Goal: Task Accomplishment & Management: Complete application form

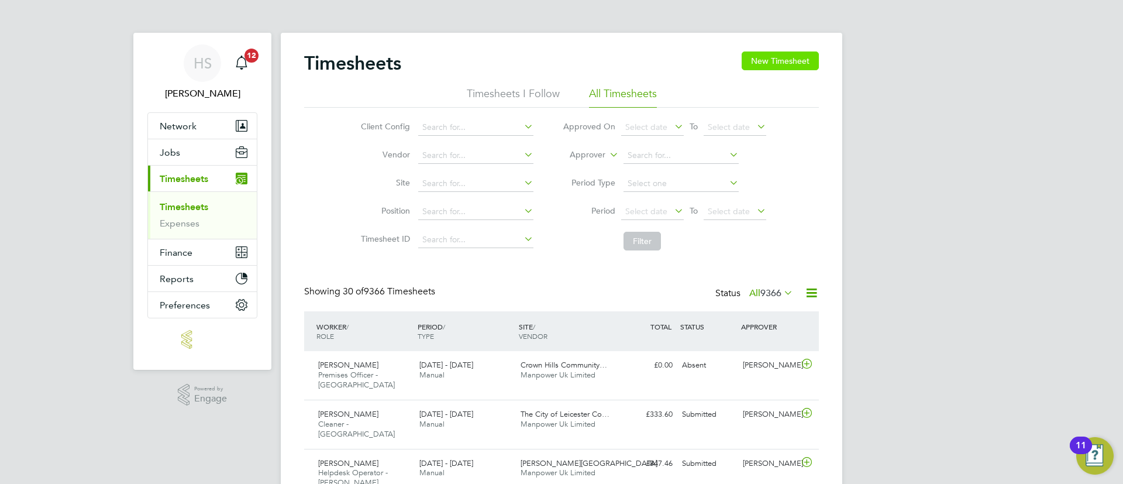
click at [805, 67] on button "New Timesheet" at bounding box center [779, 60] width 77 height 19
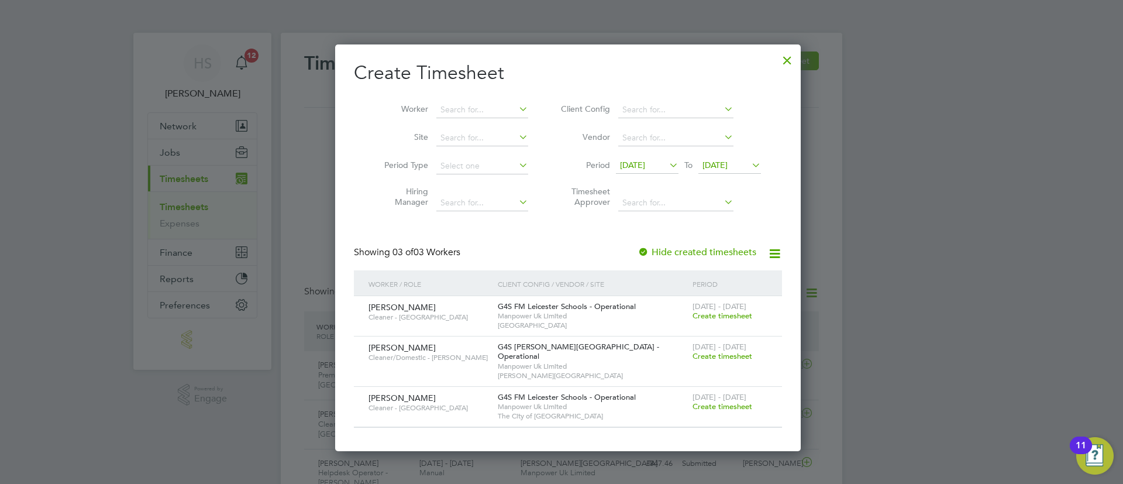
click at [645, 165] on span "[DATE]" at bounding box center [632, 165] width 25 height 11
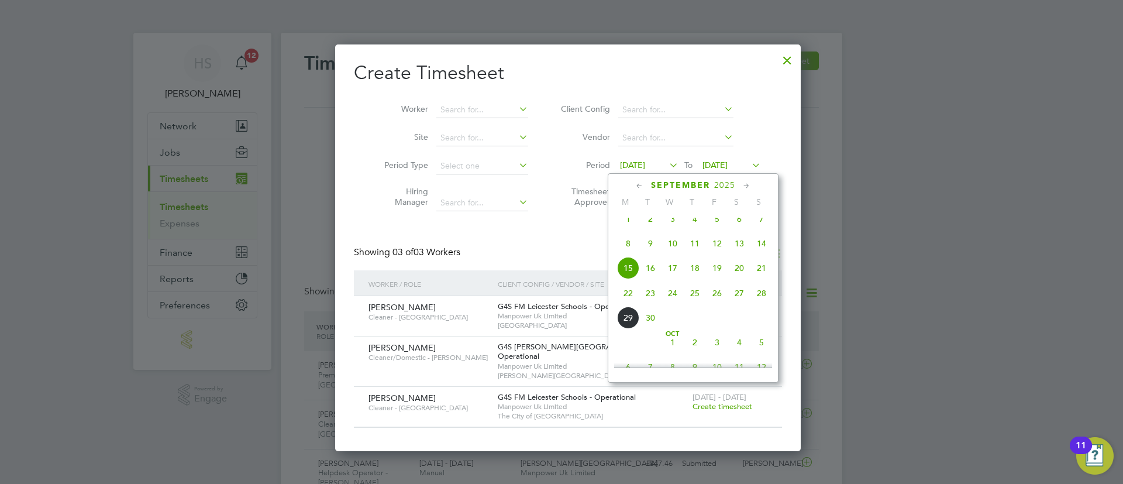
click at [627, 304] on span "22" at bounding box center [628, 293] width 22 height 22
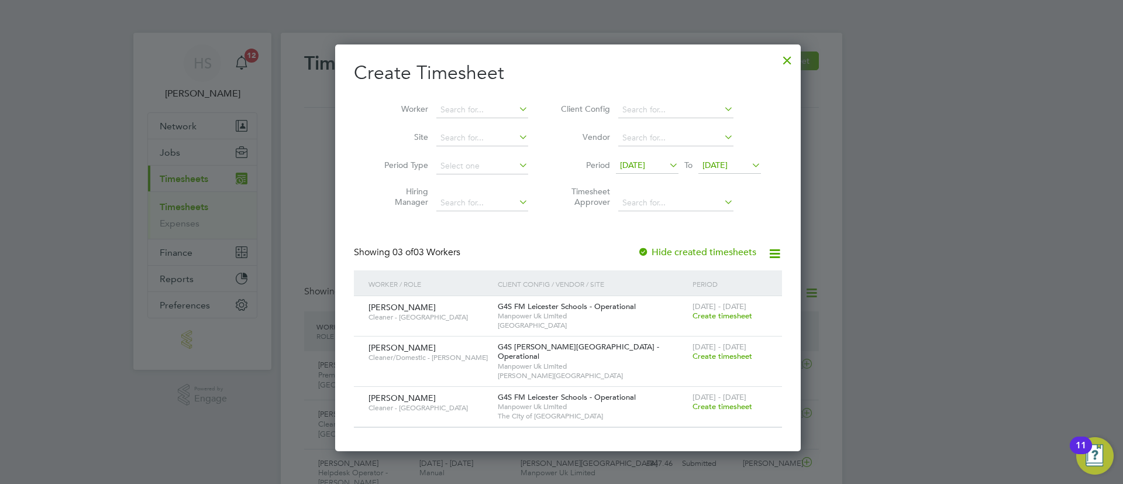
click at [709, 154] on li "Period [DATE] To [DATE]" at bounding box center [659, 166] width 233 height 28
click at [722, 162] on span "[DATE]" at bounding box center [714, 165] width 25 height 11
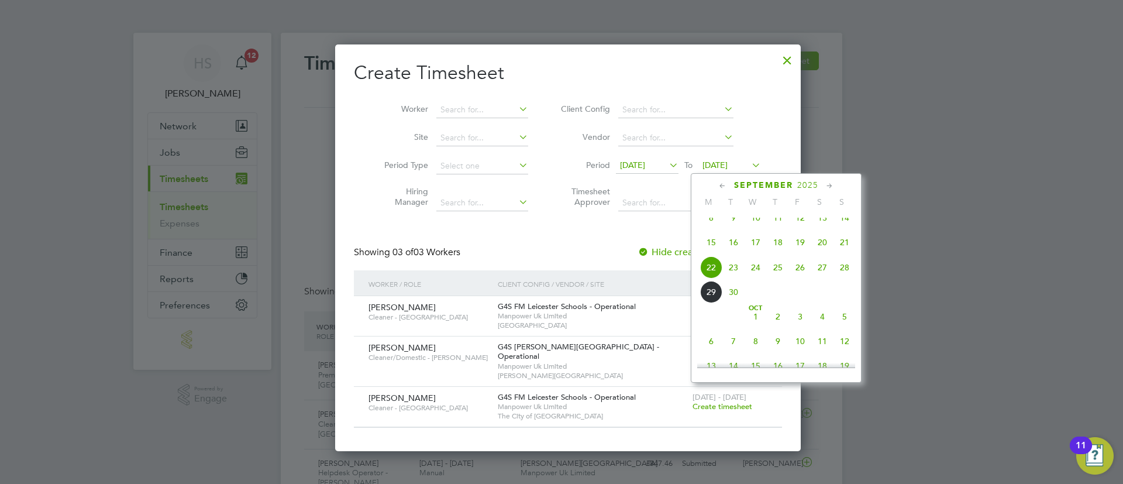
click at [841, 277] on span "28" at bounding box center [844, 267] width 22 height 22
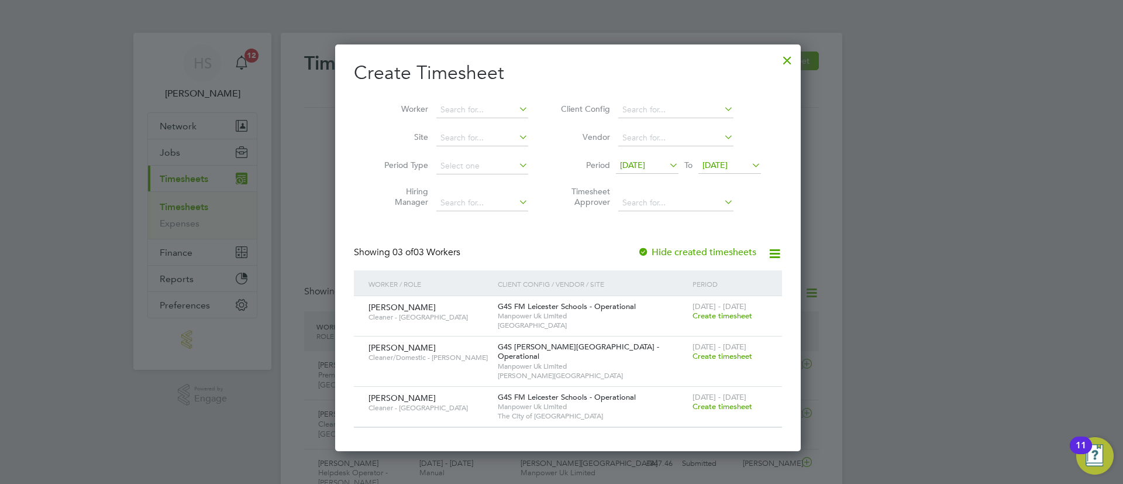
click at [728, 244] on div "Create Timesheet Worker Site Period Type Hiring Manager Client Config Vendor Pe…" at bounding box center [568, 244] width 428 height 367
click at [719, 251] on label "Hide created timesheets" at bounding box center [696, 252] width 119 height 12
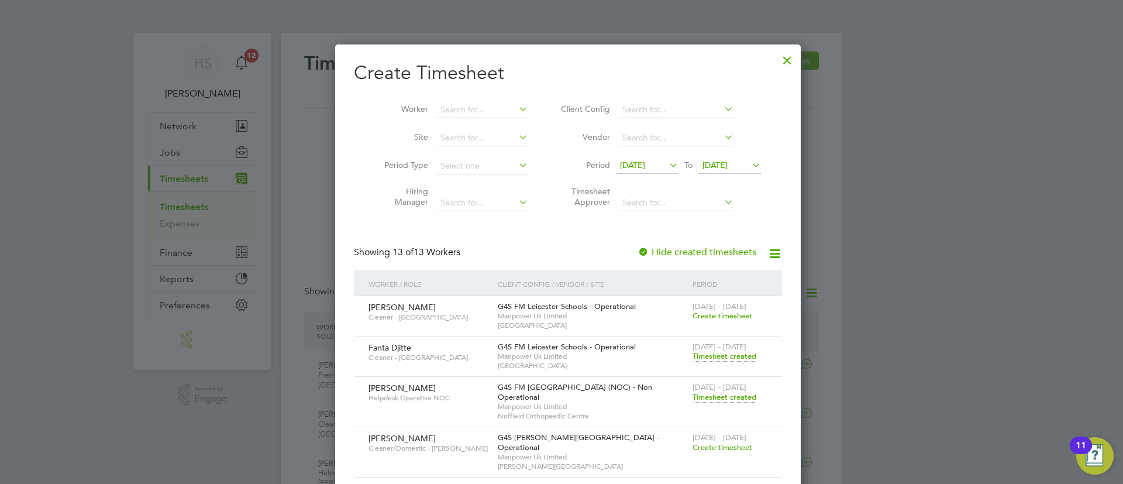
click at [784, 214] on div "Create Timesheet Worker Site Period Type Hiring Manager Client Config Vendor Pe…" at bounding box center [567, 456] width 465 height 825
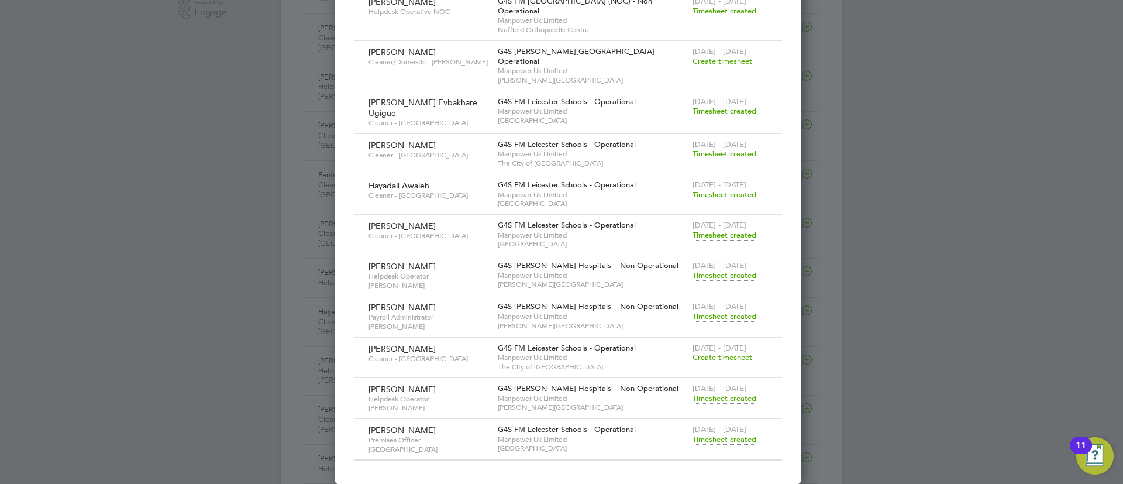
click at [724, 311] on span "Timesheet created" at bounding box center [724, 316] width 64 height 11
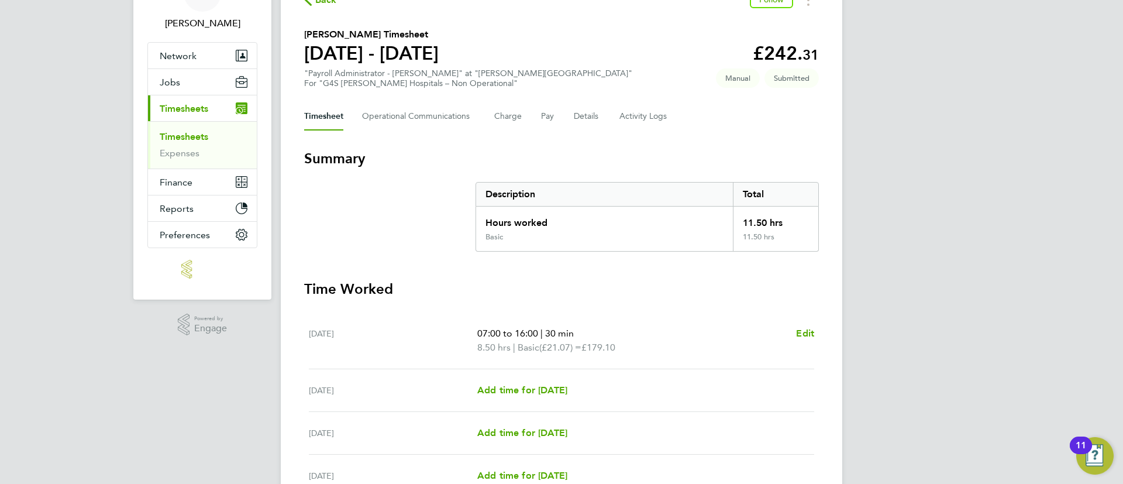
click at [323, 2] on span "Back" at bounding box center [326, 0] width 22 height 14
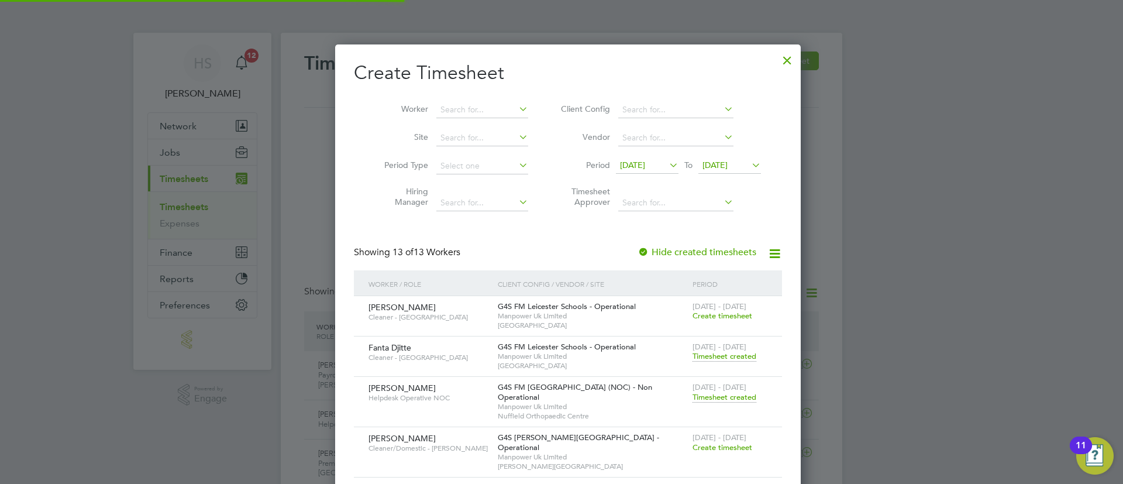
scroll to position [6, 6]
click at [719, 258] on div "Showing 13 of 13 Workers Hide created timesheets" at bounding box center [568, 258] width 428 height 24
click at [711, 253] on label "Hide created timesheets" at bounding box center [696, 252] width 119 height 12
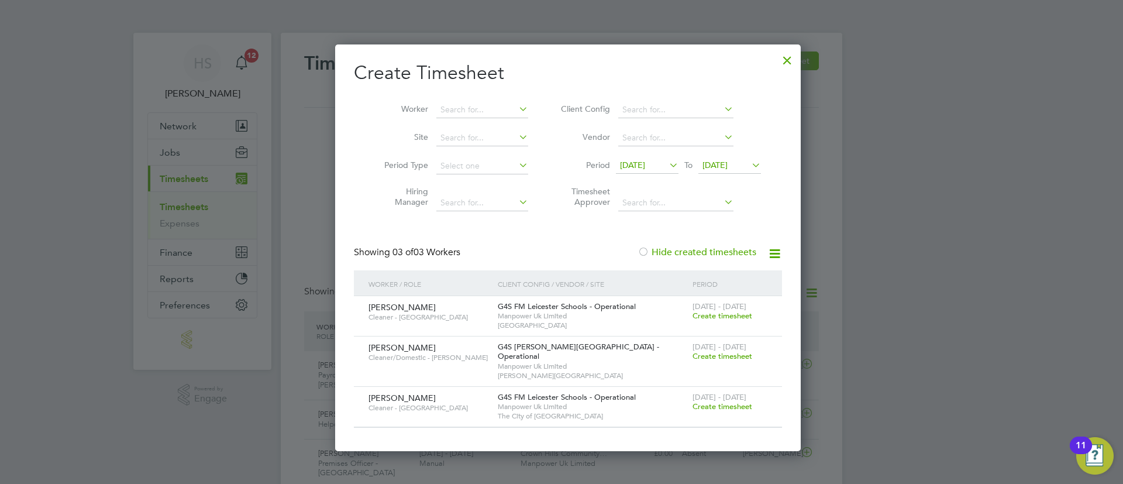
click at [713, 355] on span "Create timesheet" at bounding box center [722, 356] width 60 height 10
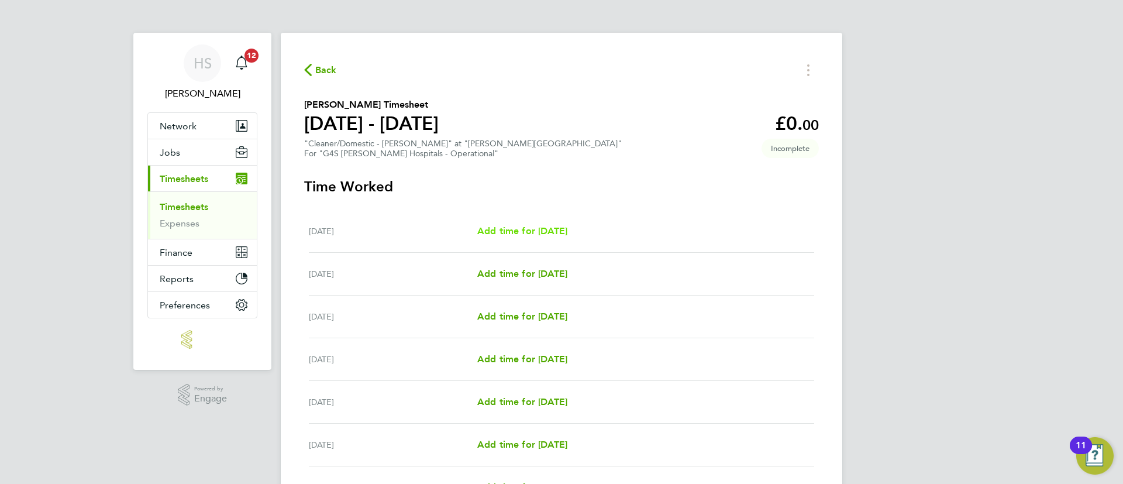
click at [535, 225] on span "Add time for [DATE]" at bounding box center [522, 230] width 90 height 11
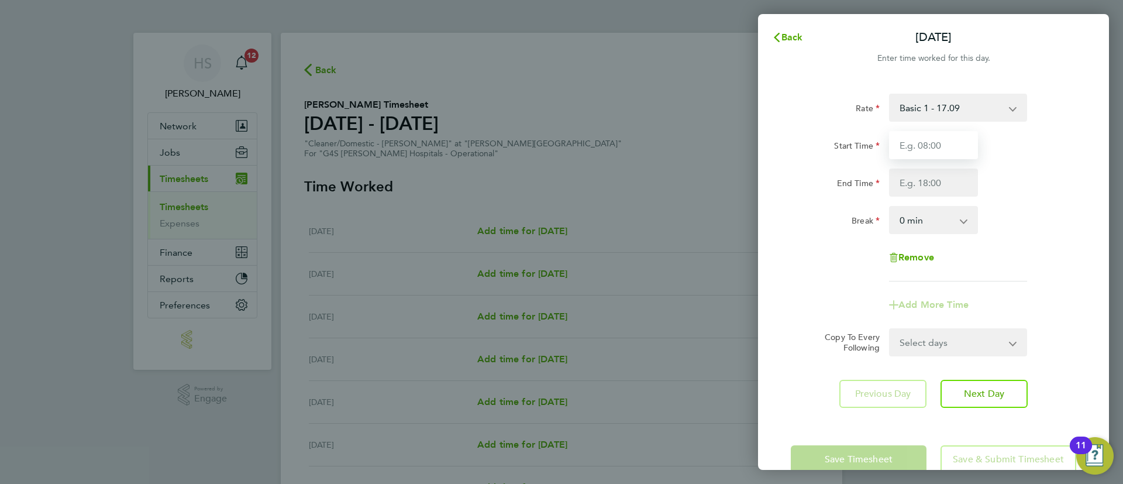
click at [931, 145] on input "Start Time" at bounding box center [933, 145] width 89 height 28
type input "16:30"
type input "20:00"
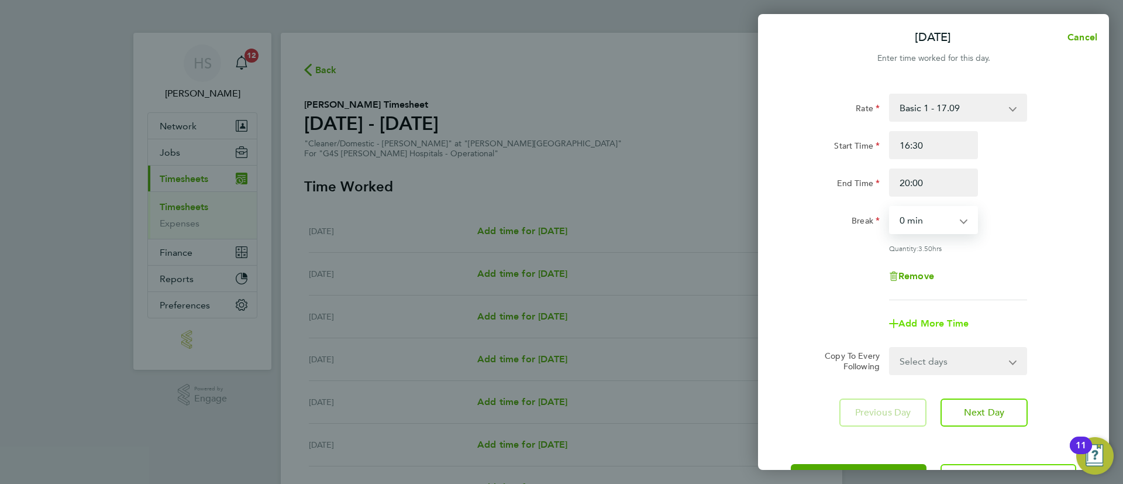
click at [938, 323] on span "Add More Time" at bounding box center [933, 322] width 70 height 11
select select "null"
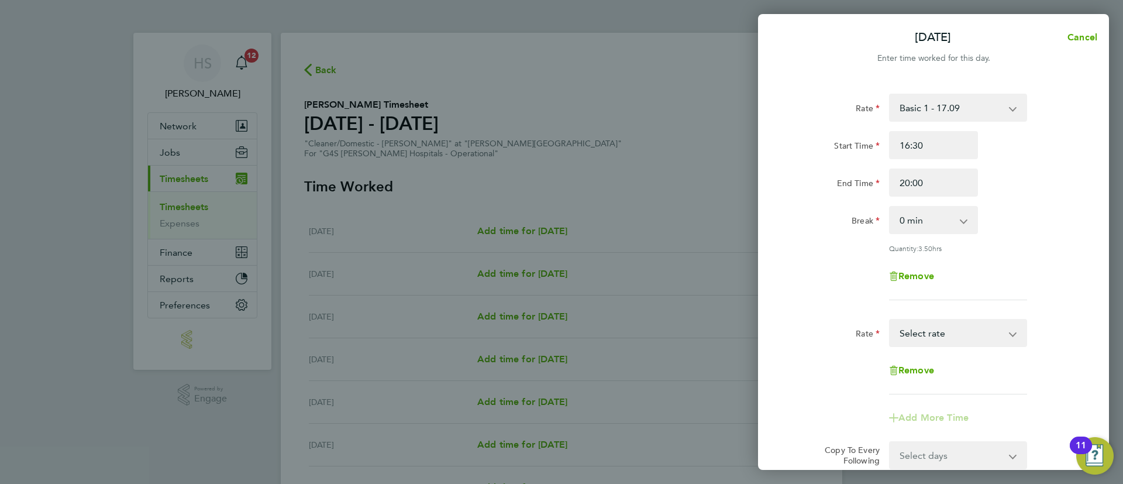
click at [962, 347] on div "Rate Basic 1 - 17.09 [DATE] Rate - 24.10 x 1.5 - 25.65 Night Rate (8pm- 6 am) -…" at bounding box center [933, 356] width 285 height 75
click at [962, 340] on select "Basic 1 - 17.09 [DATE] Rate - 24.10 x 1.5 - 25.65 Night Rate (8pm- 6 am) - 24.1…" at bounding box center [951, 333] width 122 height 26
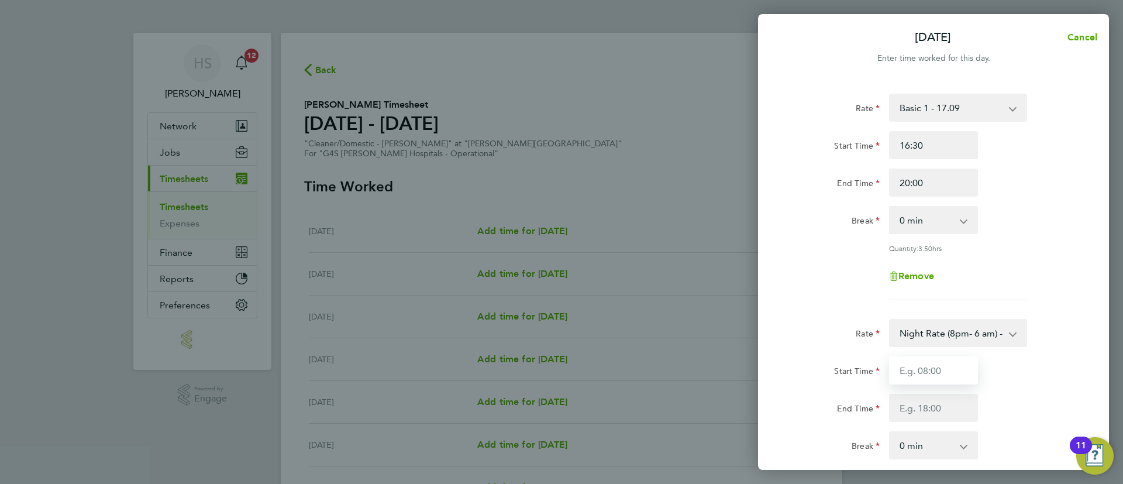
click at [906, 367] on input "Start Time" at bounding box center [933, 370] width 89 height 28
type input "20:00"
type input "21:30"
click at [995, 394] on div "End Time 21:30" at bounding box center [933, 408] width 295 height 28
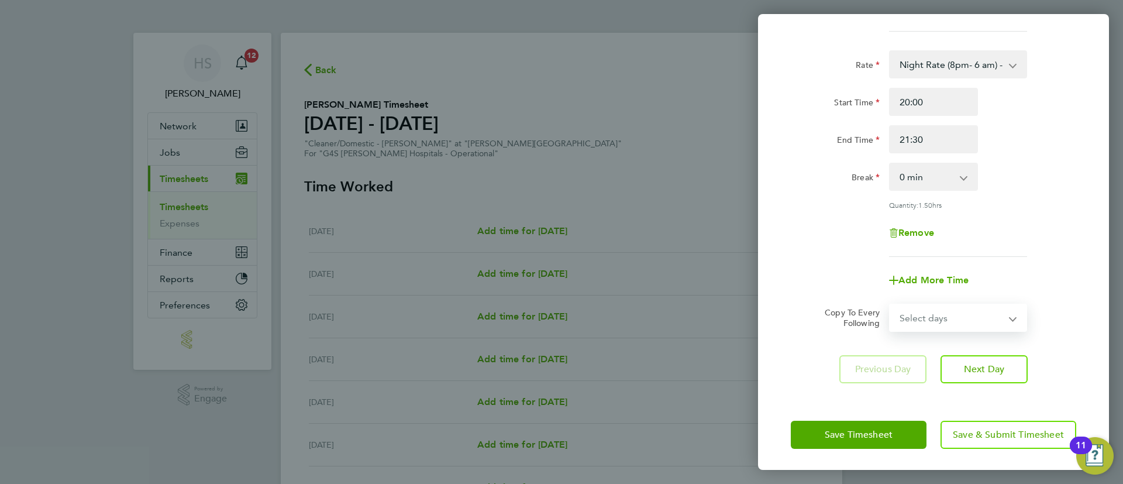
click at [955, 320] on select "Select days Day Weekday (Mon-Fri) Weekend (Sat-Sun) [DATE] [DATE] [DATE] [DATE]…" at bounding box center [951, 318] width 123 height 26
select select "WEEKDAY"
click at [890, 305] on select "Select days Day Weekday (Mon-Fri) Weekend (Sat-Sun) [DATE] [DATE] [DATE] [DATE]…" at bounding box center [951, 318] width 123 height 26
select select "[DATE]"
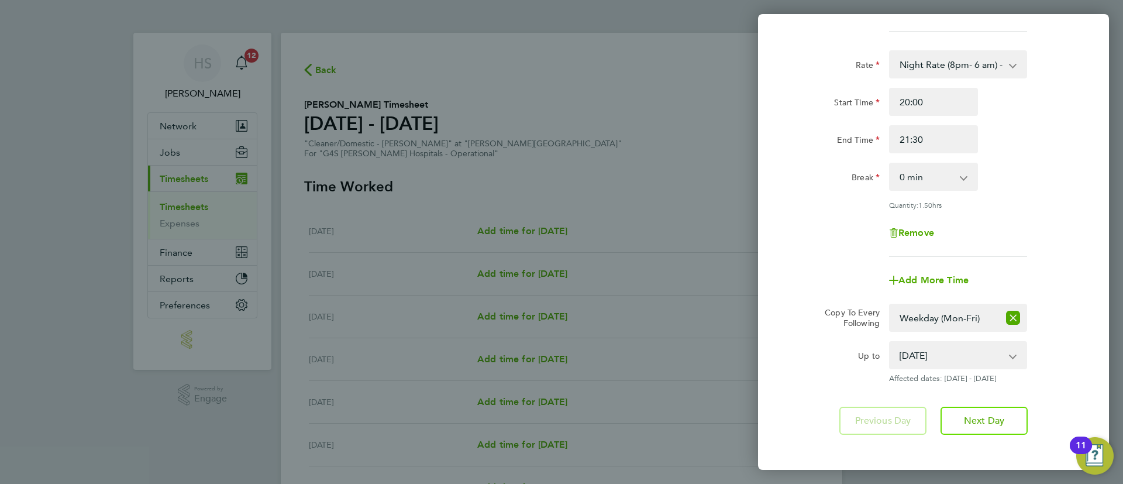
click at [1072, 186] on div "Break 0 min 15 min 30 min 45 min 60 min 75 min" at bounding box center [933, 177] width 295 height 28
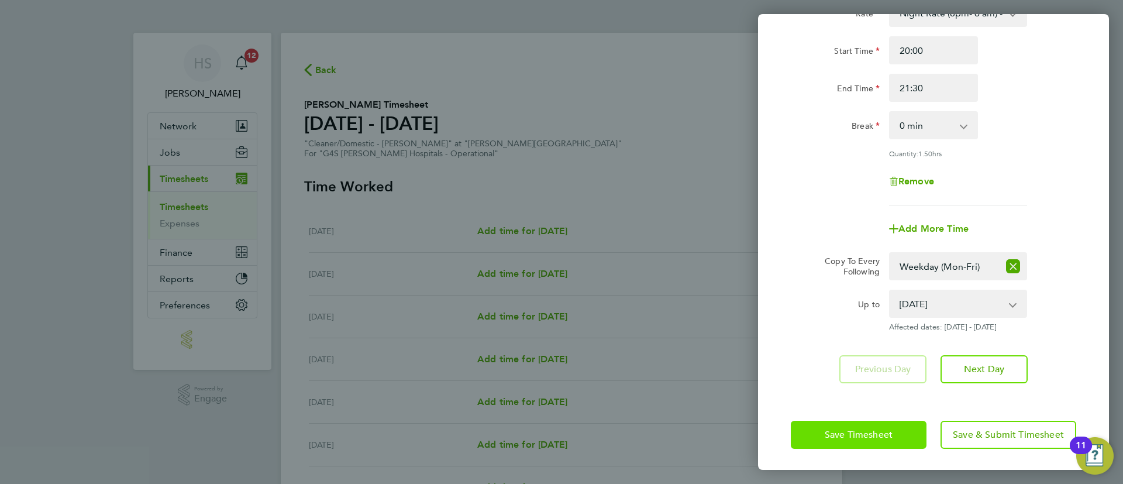
click at [875, 429] on span "Save Timesheet" at bounding box center [858, 435] width 68 height 12
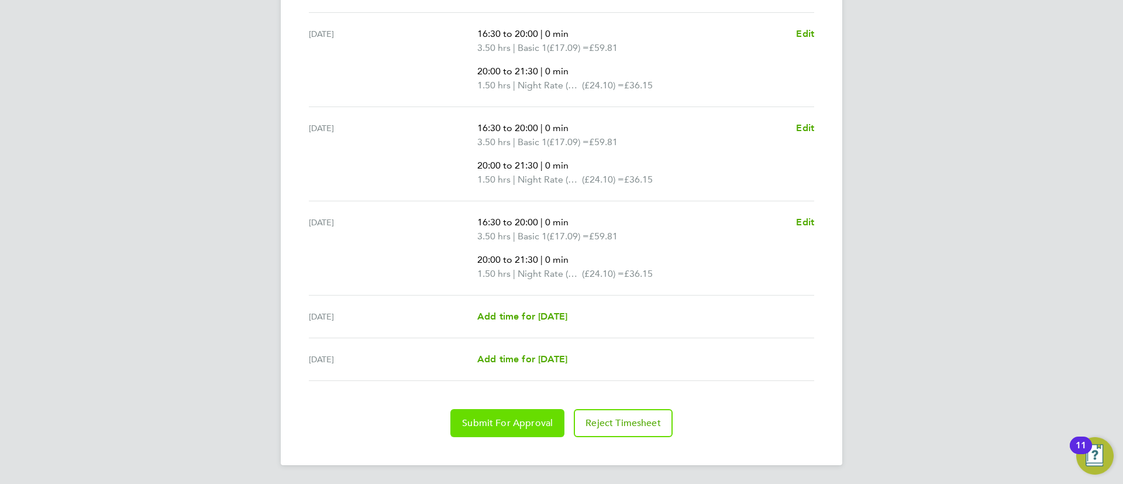
click at [551, 414] on button "Submit For Approval" at bounding box center [507, 423] width 114 height 28
